Goal: Task Accomplishment & Management: Use online tool/utility

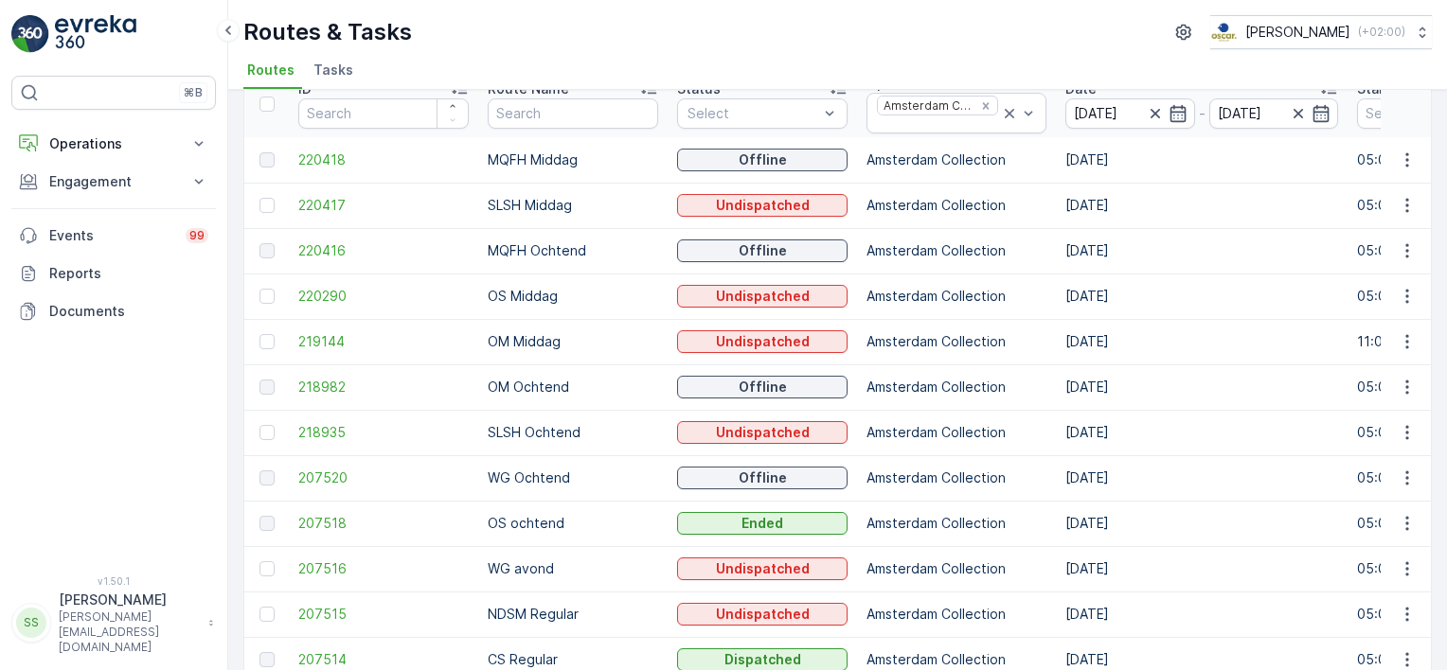
scroll to position [95, 0]
click at [318, 471] on span "207520" at bounding box center [383, 476] width 170 height 19
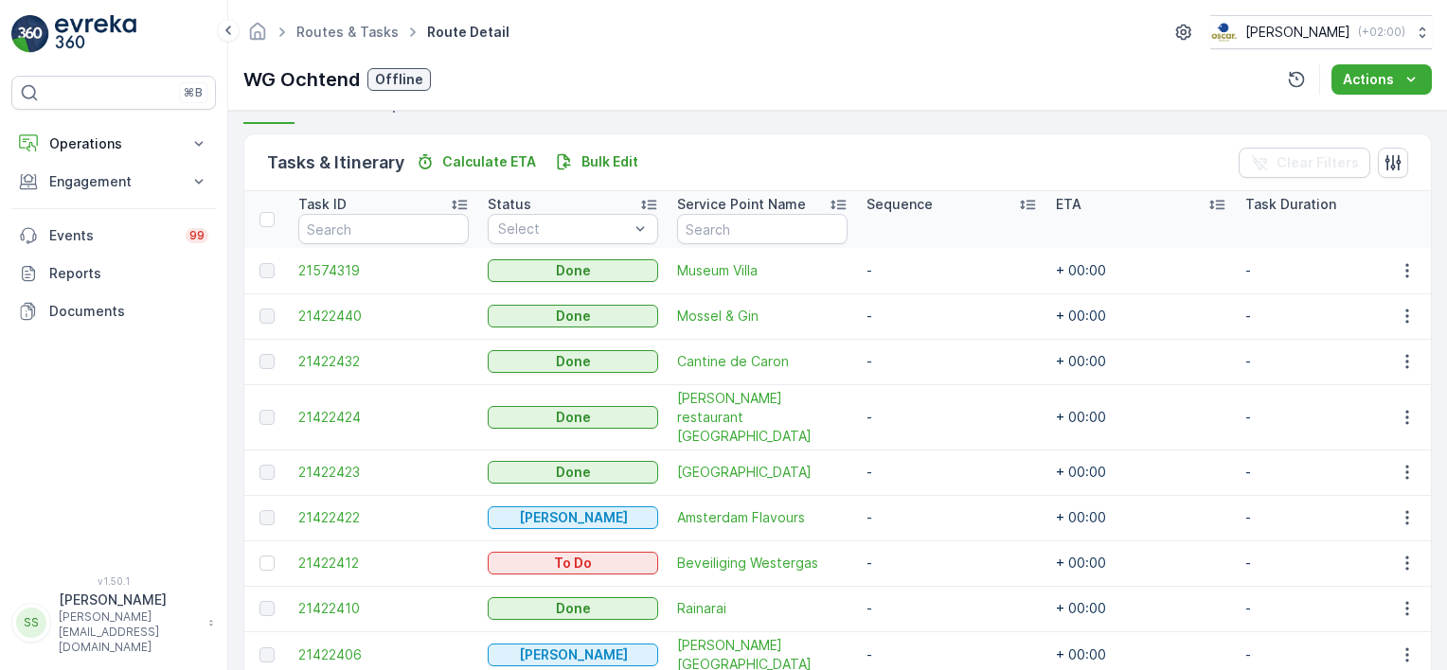
scroll to position [435, 0]
click at [338, 326] on td "21422440" at bounding box center [383, 316] width 189 height 45
click at [342, 313] on span "21422440" at bounding box center [383, 317] width 170 height 19
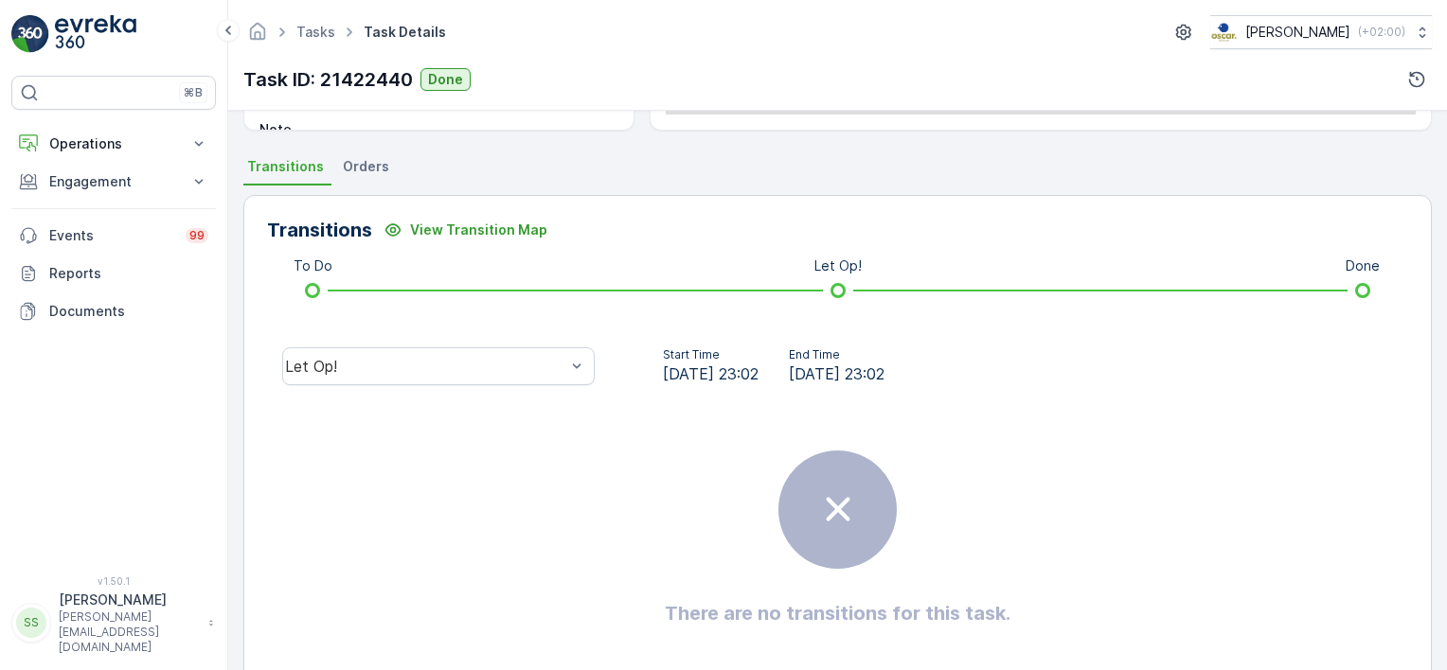
scroll to position [379, 0]
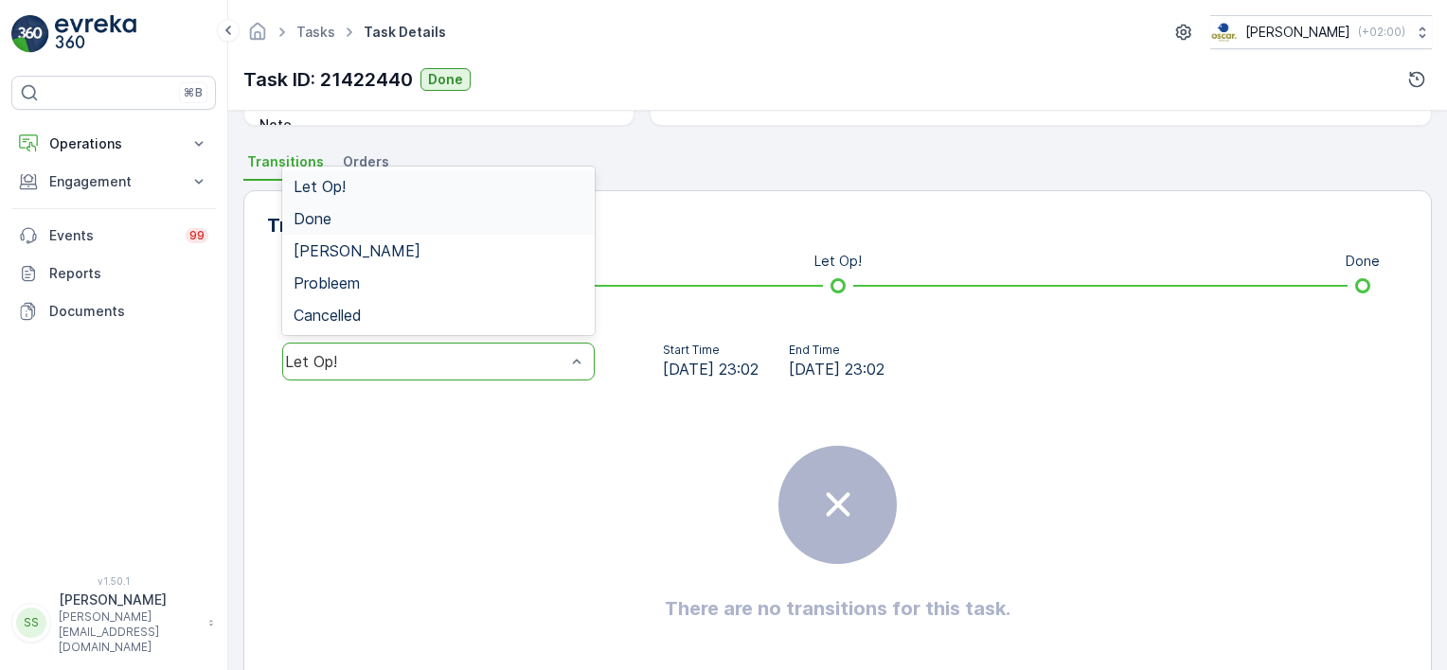
click at [344, 216] on div "Done" at bounding box center [439, 218] width 290 height 17
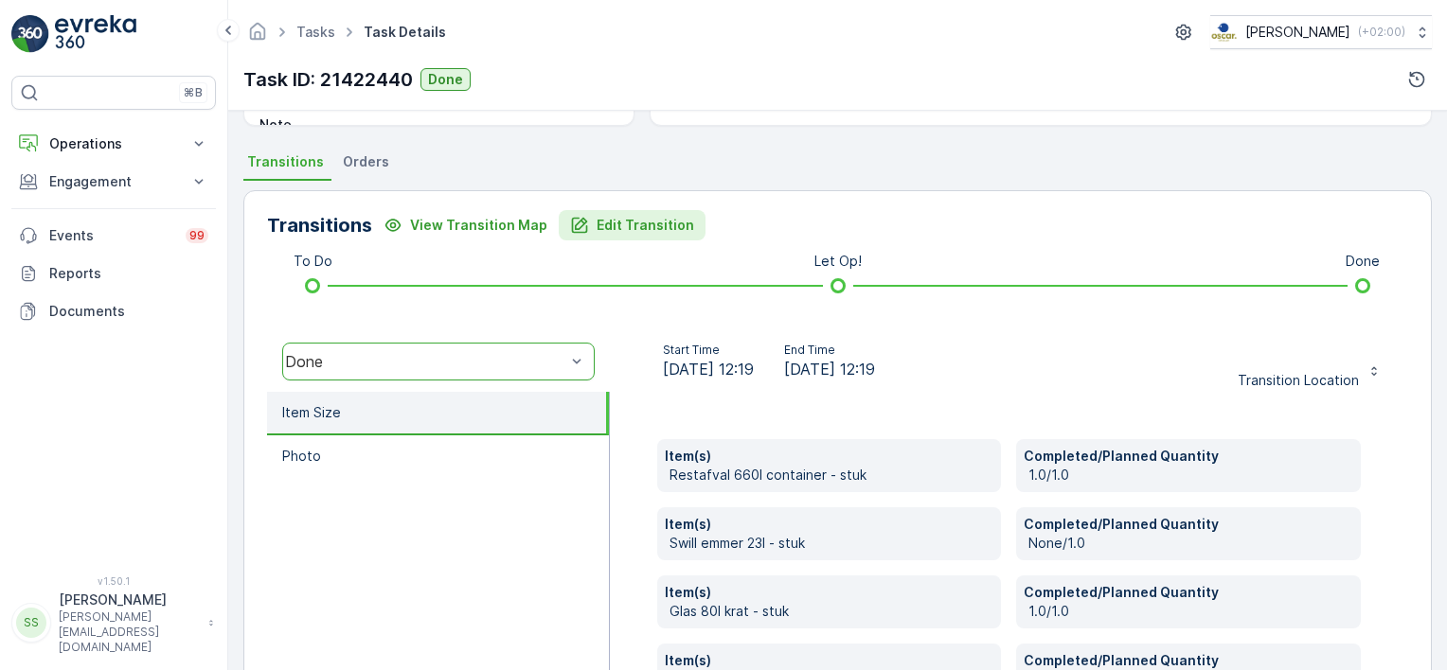
click at [615, 219] on p "Edit Transition" at bounding box center [646, 225] width 98 height 19
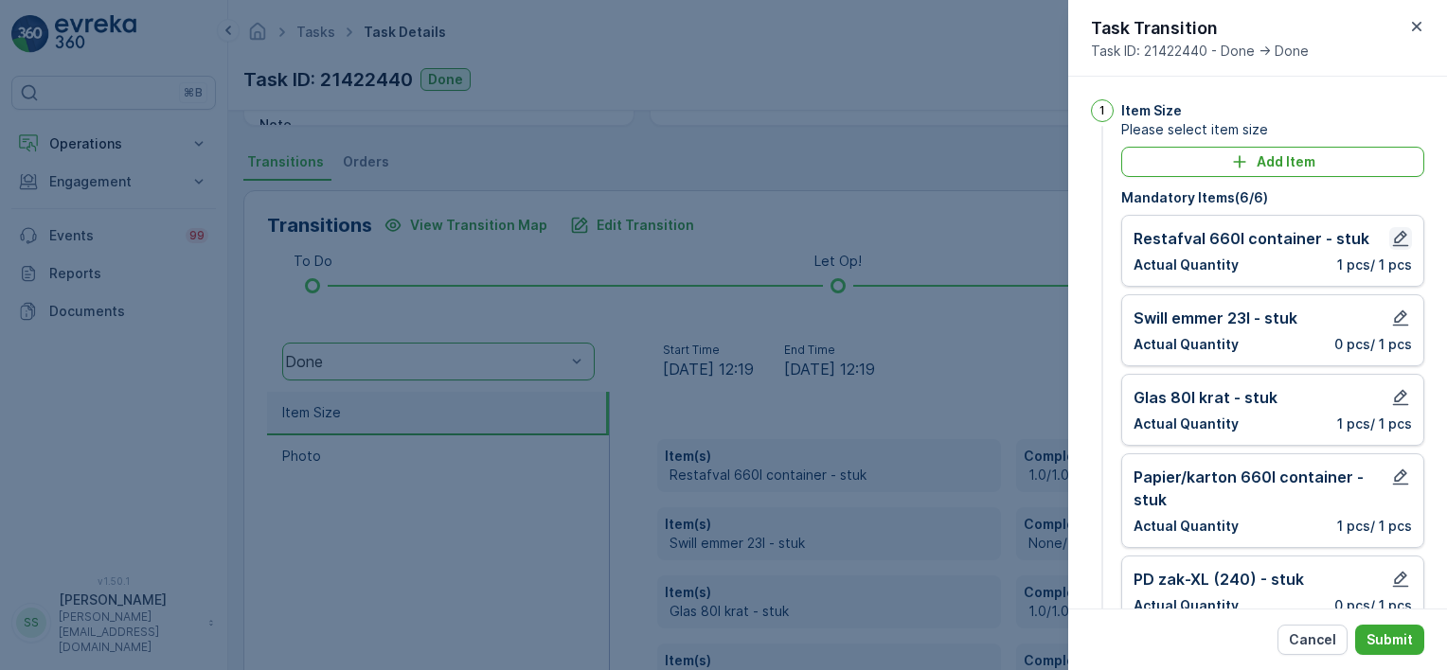
click at [1396, 236] on icon "button" at bounding box center [1400, 238] width 19 height 19
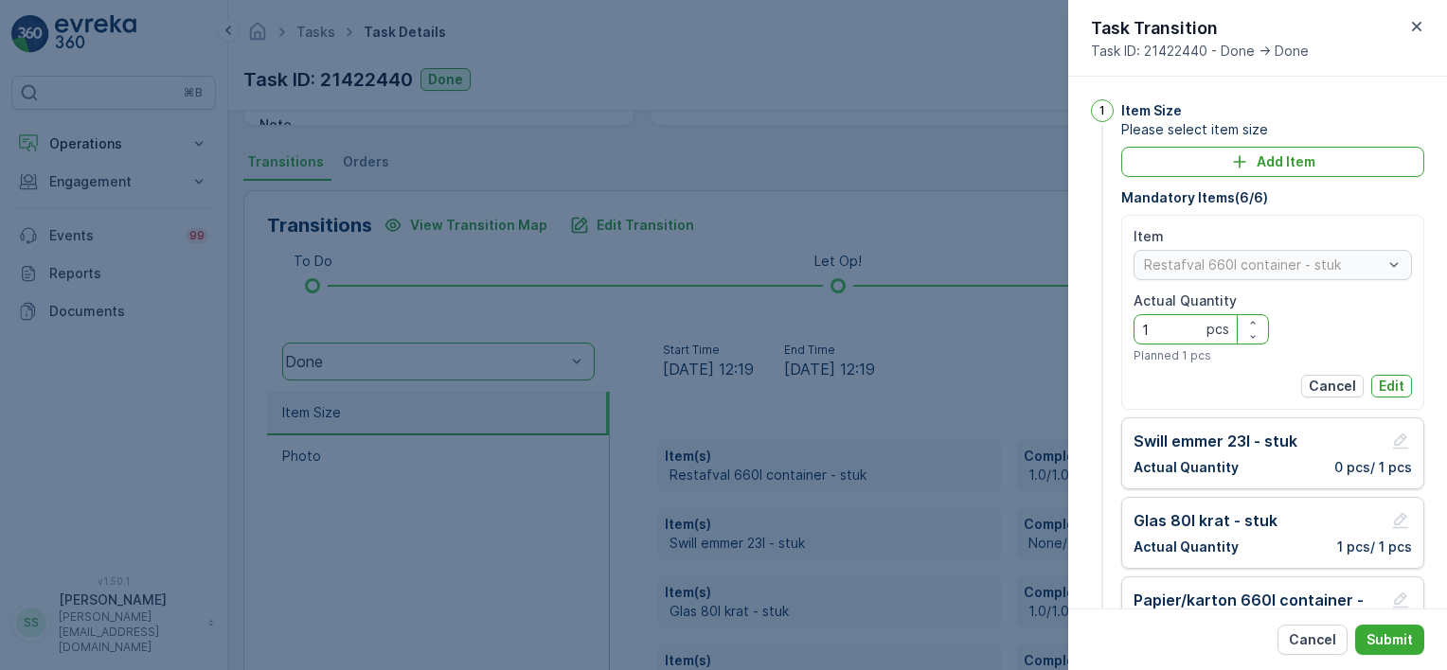
drag, startPoint x: 1116, startPoint y: 326, endPoint x: 1053, endPoint y: 324, distance: 63.5
click at [1057, 324] on div "Tasks Task Details Oscar Circulair ( +02:00 ) Task ID: 21422440 Done Details Ta…" at bounding box center [837, 335] width 1219 height 670
type Quantity "0"
click at [1403, 386] on button "Edit" at bounding box center [1391, 386] width 41 height 23
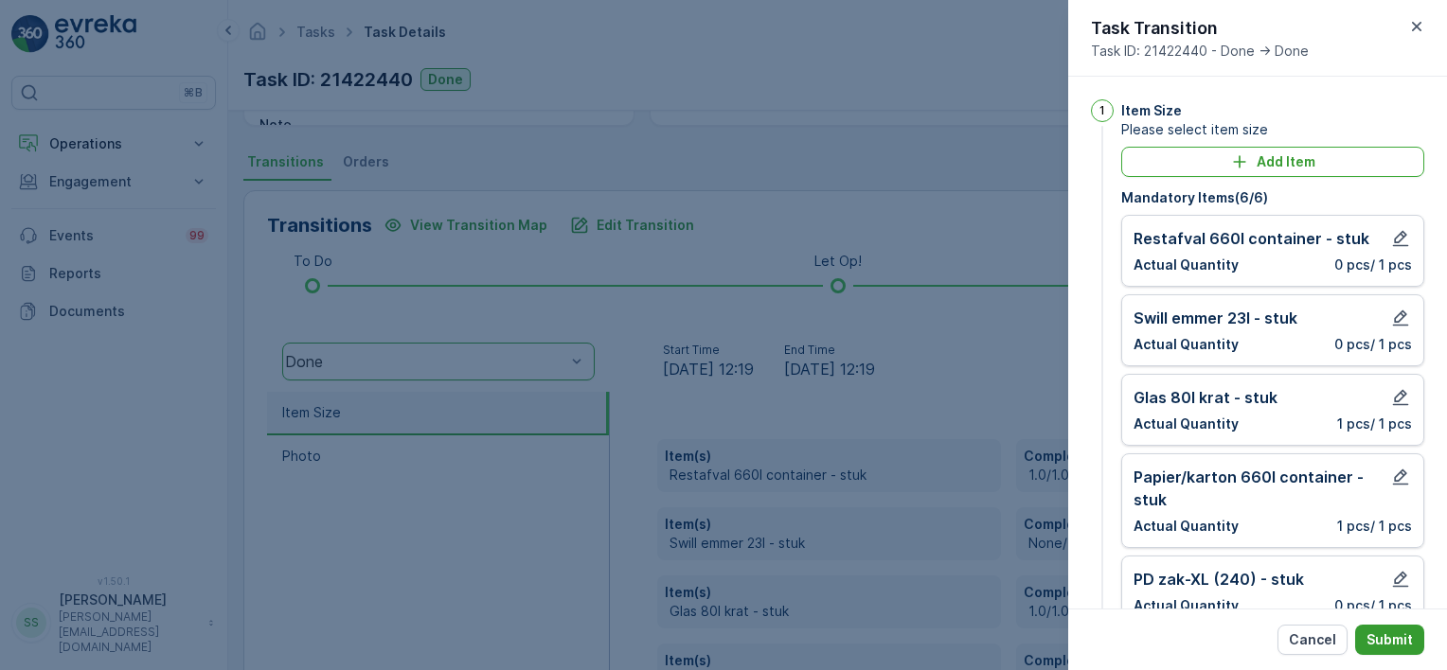
click at [1398, 633] on p "Submit" at bounding box center [1389, 640] width 46 height 19
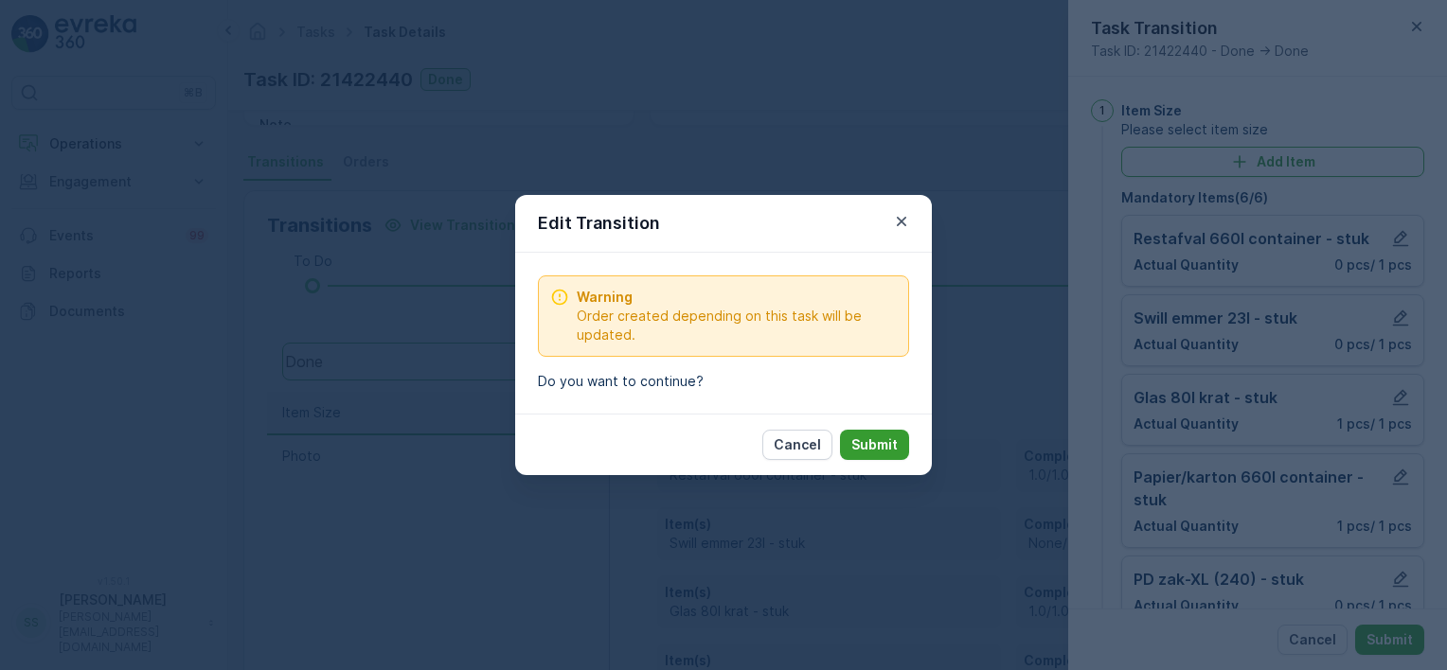
click at [890, 447] on p "Submit" at bounding box center [874, 445] width 46 height 19
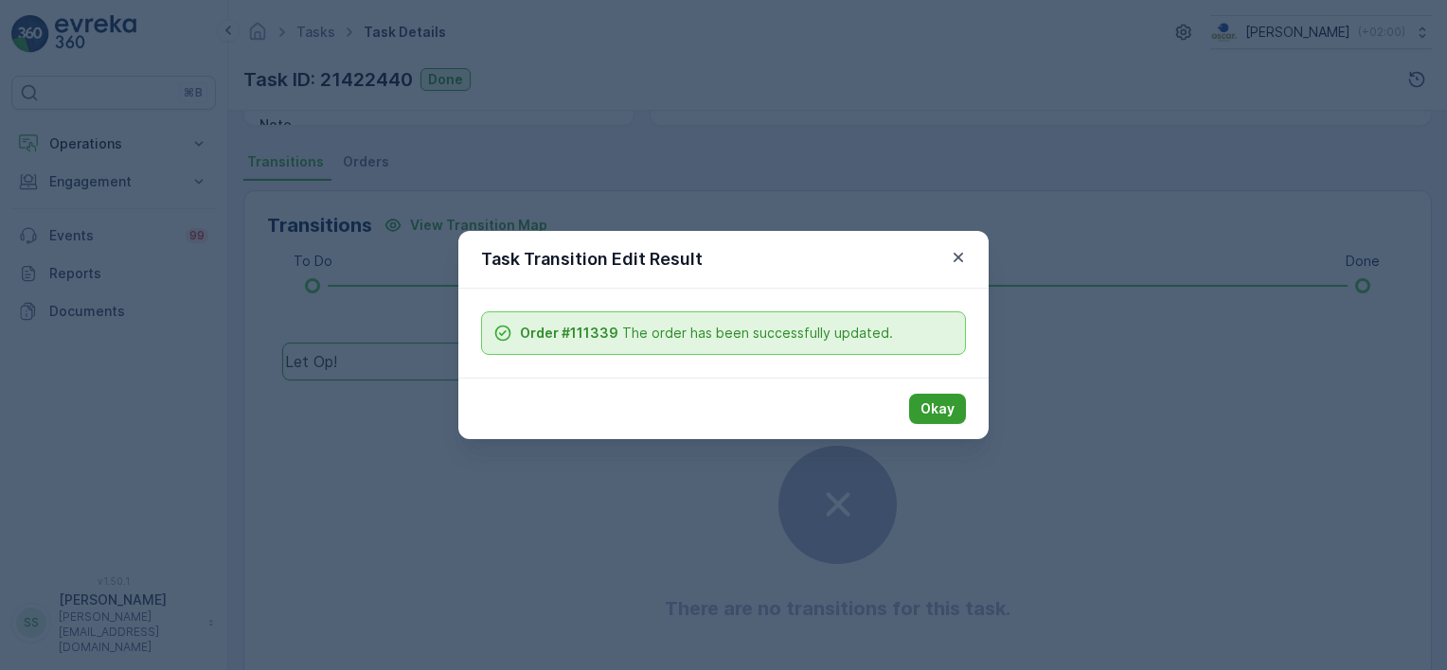
click at [949, 401] on p "Okay" at bounding box center [937, 409] width 34 height 19
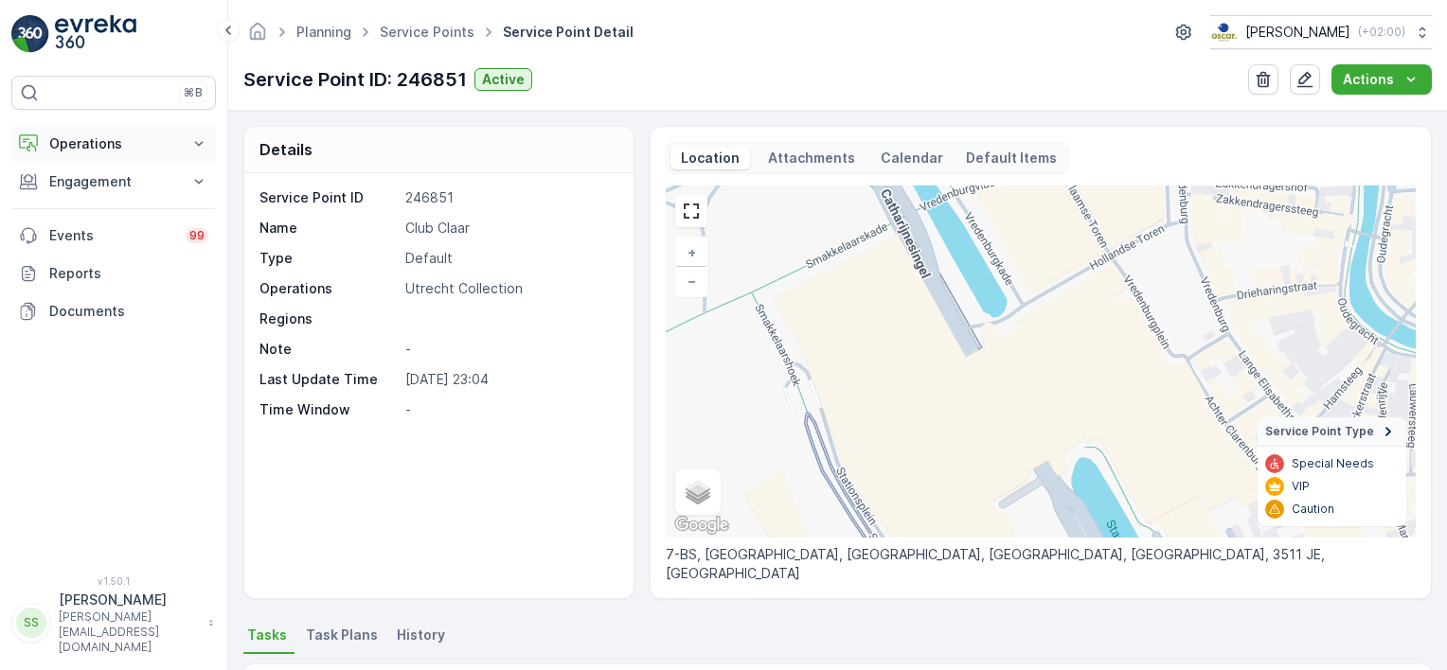
click at [68, 135] on p "Operations" at bounding box center [113, 143] width 129 height 19
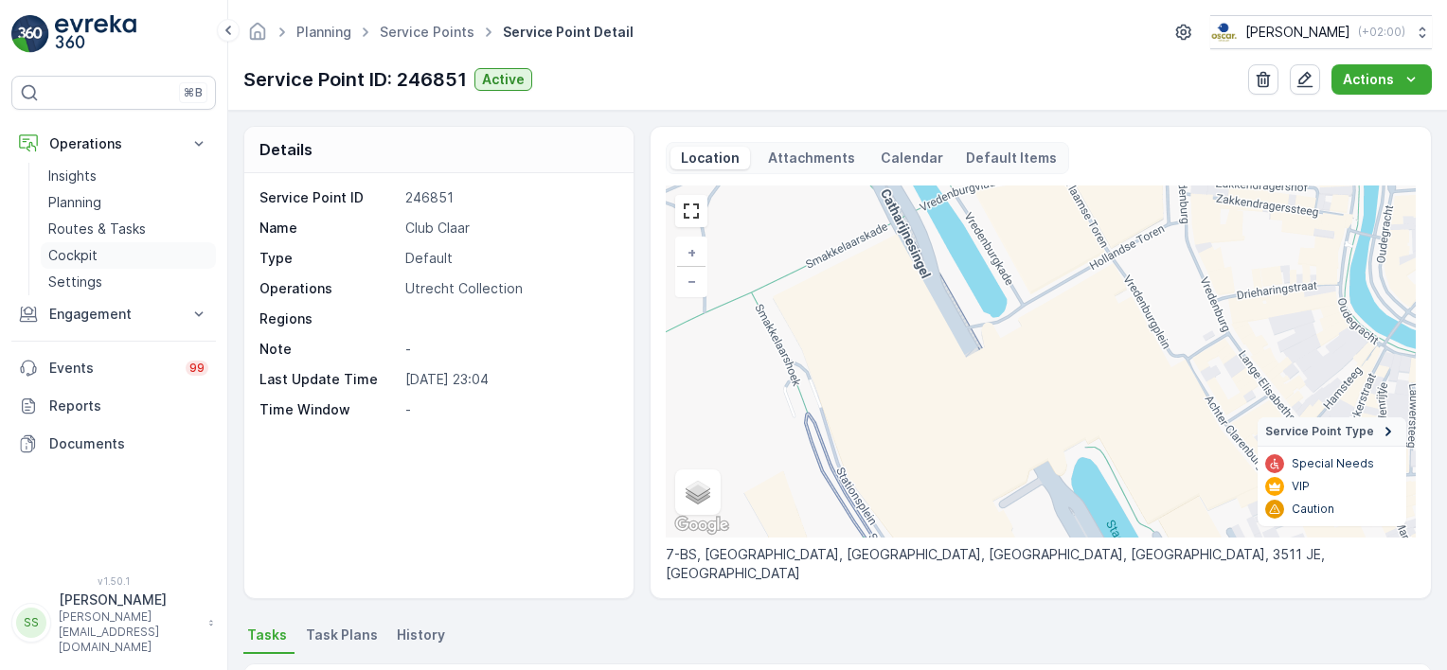
click at [60, 254] on p "Cockpit" at bounding box center [72, 255] width 49 height 19
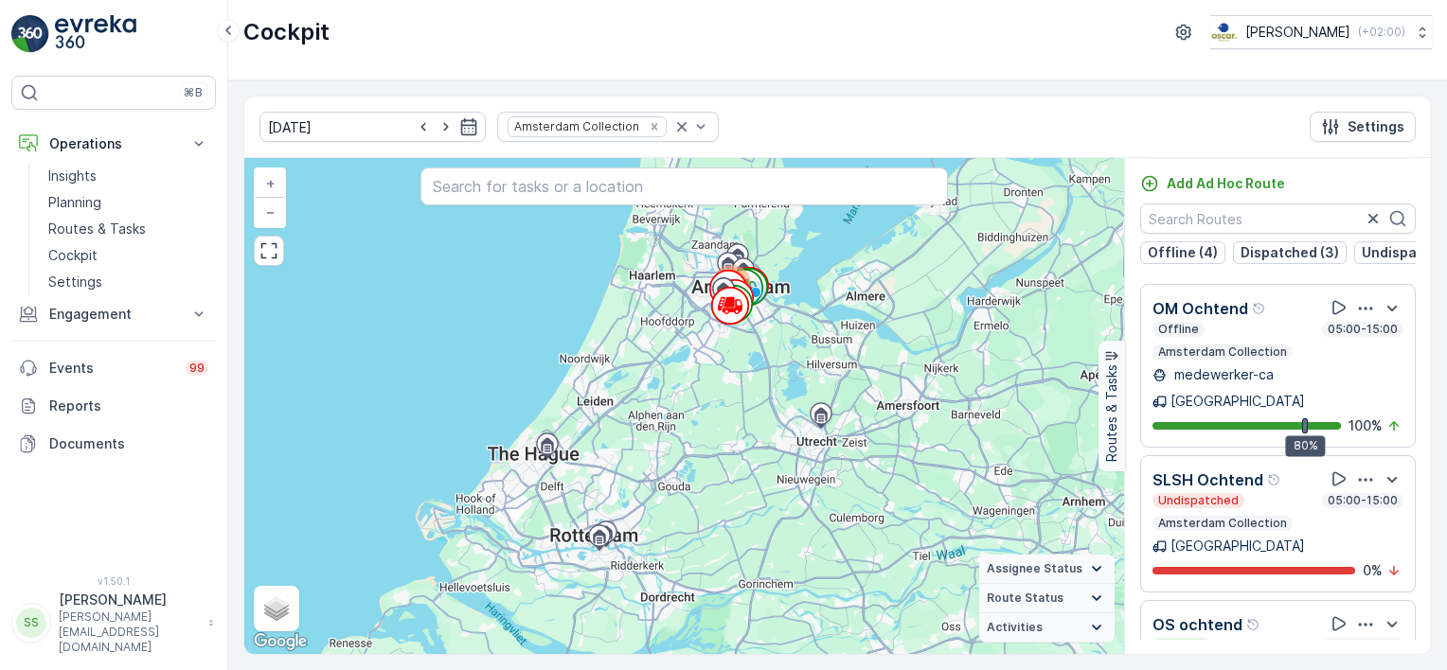
scroll to position [852, 0]
drag, startPoint x: 72, startPoint y: 224, endPoint x: 179, endPoint y: 238, distance: 107.8
click at [72, 224] on p "Routes & Tasks" at bounding box center [97, 229] width 98 height 19
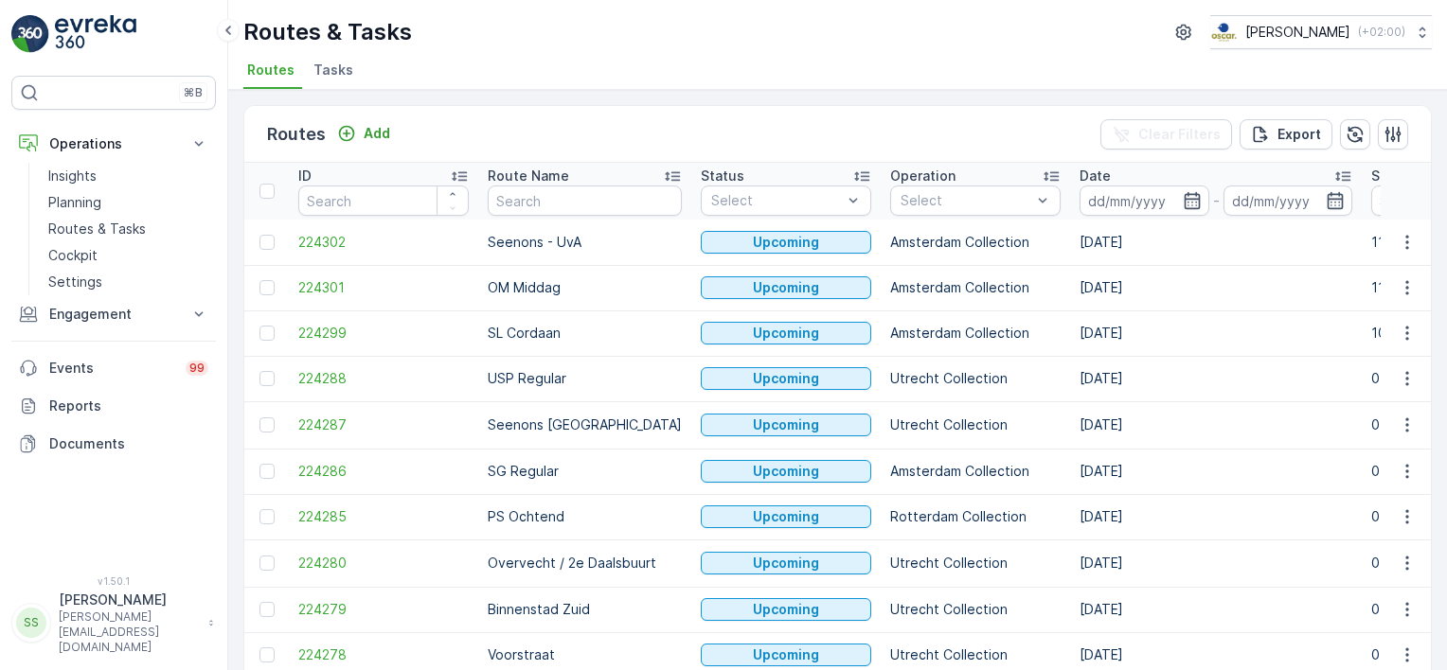
click at [341, 69] on span "Tasks" at bounding box center [333, 70] width 40 height 19
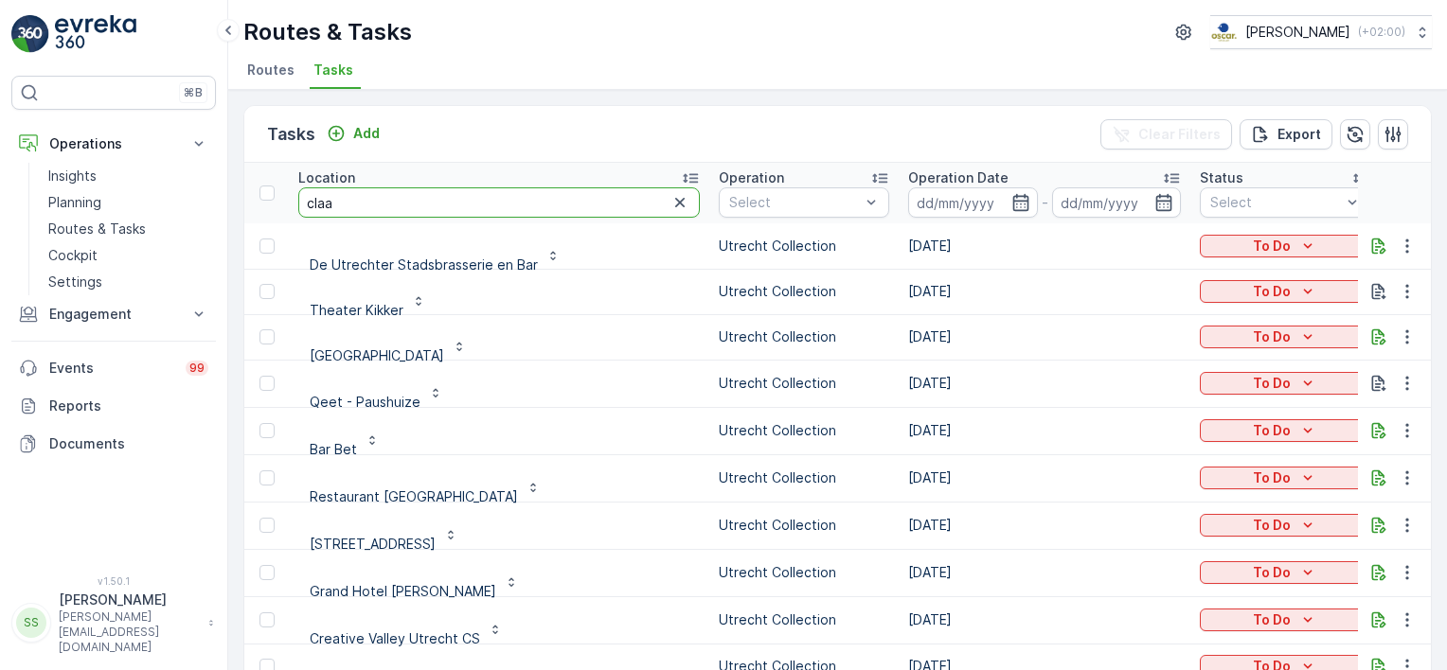
type input "[PERSON_NAME]"
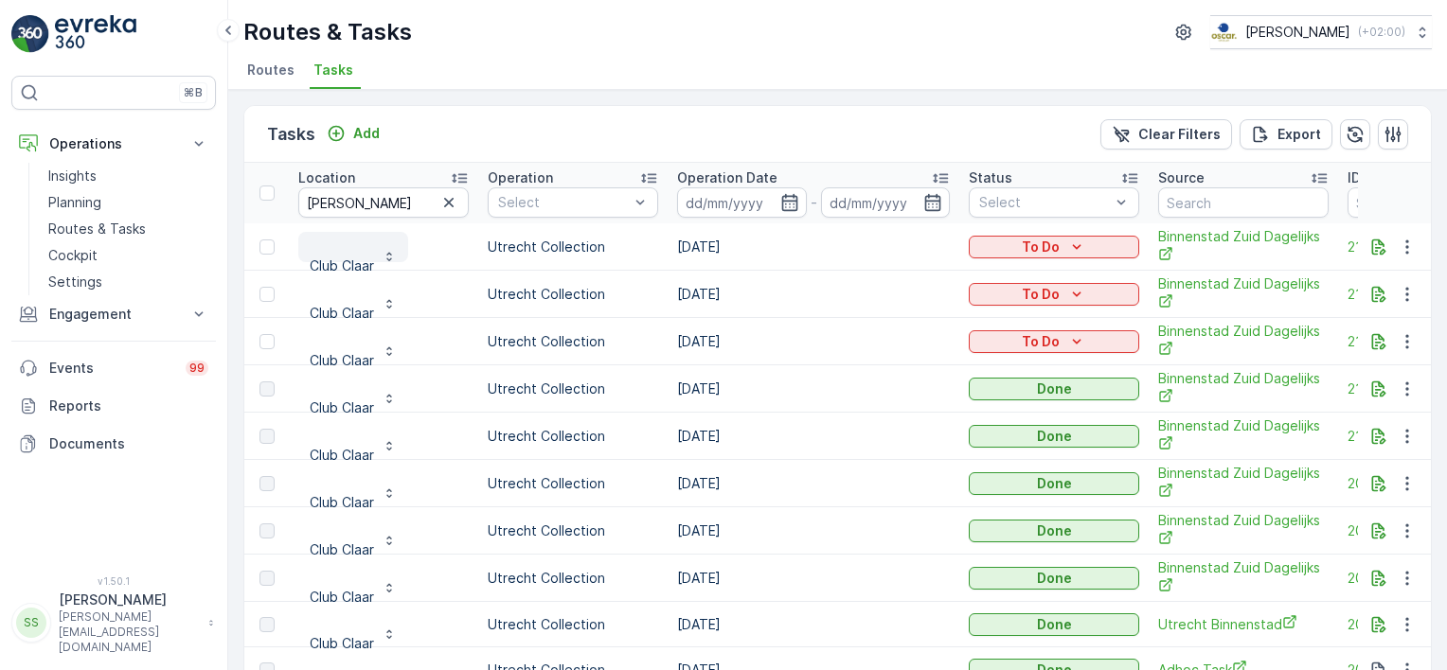
click at [346, 262] on p "Club Claar" at bounding box center [342, 266] width 64 height 19
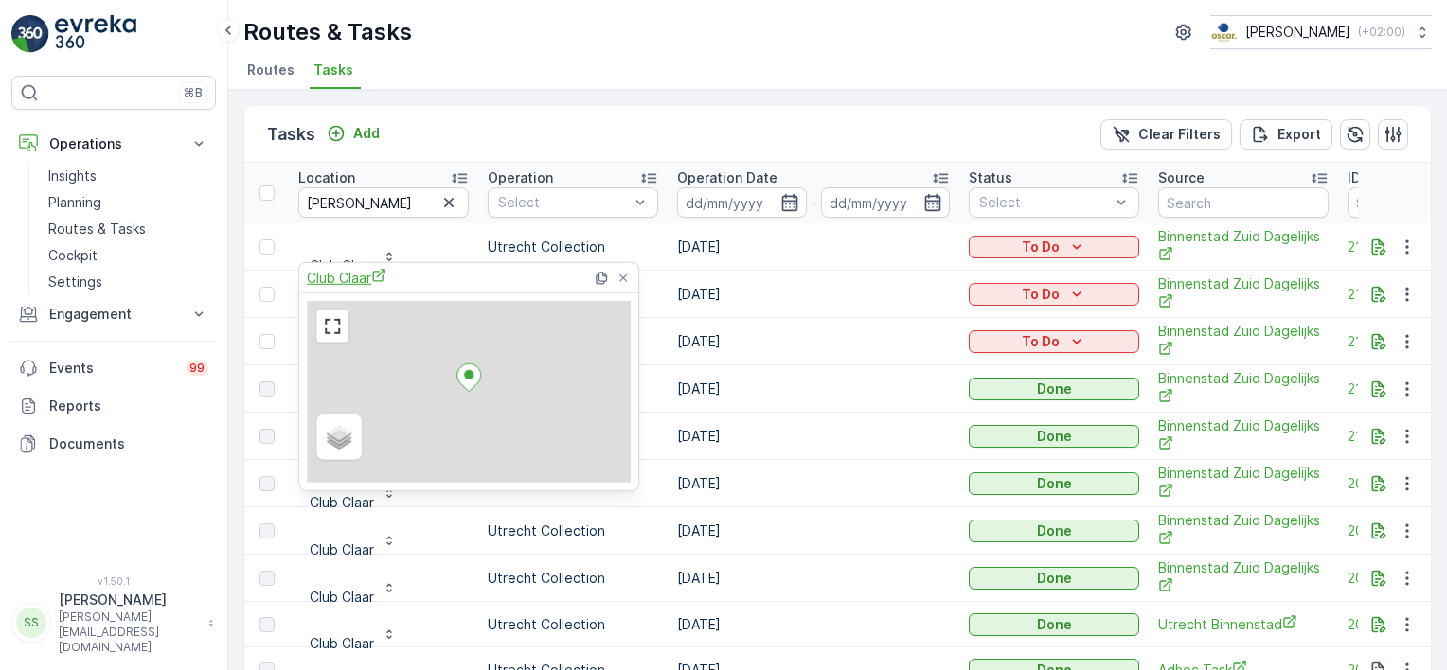
click at [356, 271] on span "Club Claar" at bounding box center [347, 278] width 80 height 20
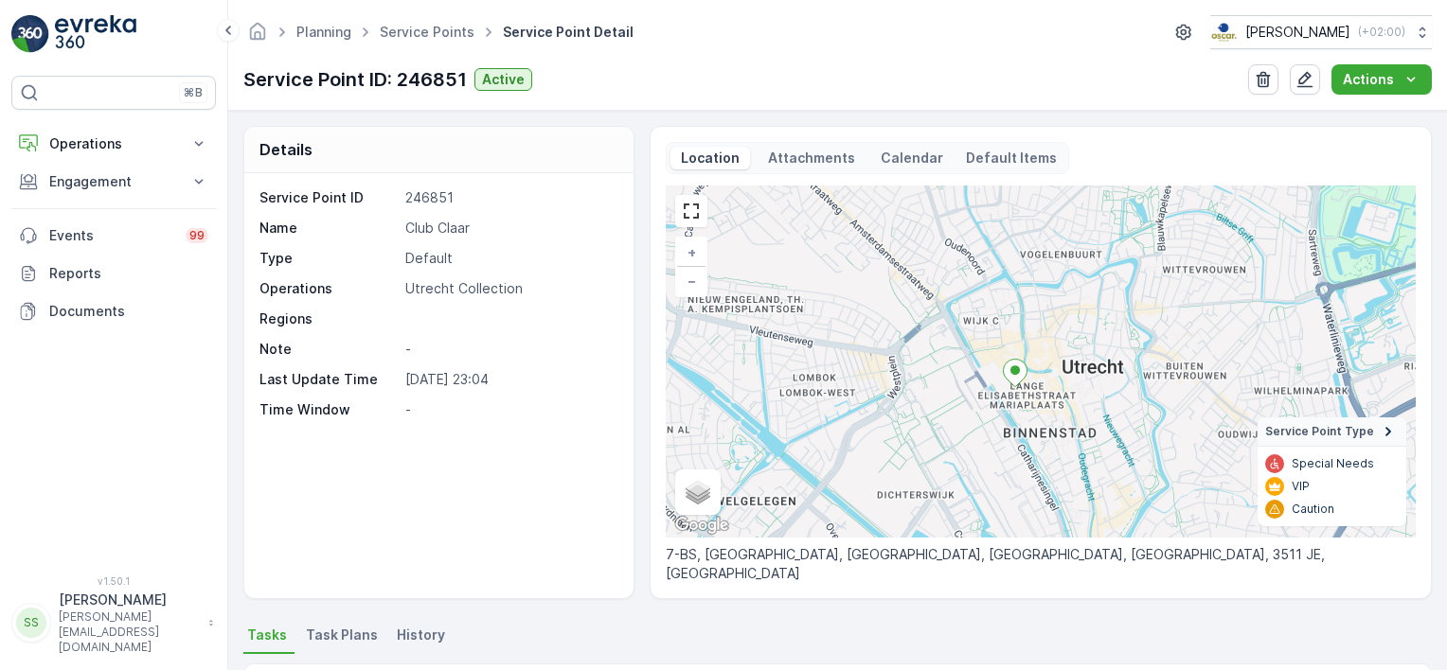
drag, startPoint x: 1049, startPoint y: 392, endPoint x: 1034, endPoint y: 394, distance: 15.3
click at [1040, 401] on div "+ − Satellite Roadmap Terrain Hybrid Leaflet Keyboard shortcuts Map Data Map da…" at bounding box center [1041, 362] width 750 height 352
